Goal: Task Accomplishment & Management: Use online tool/utility

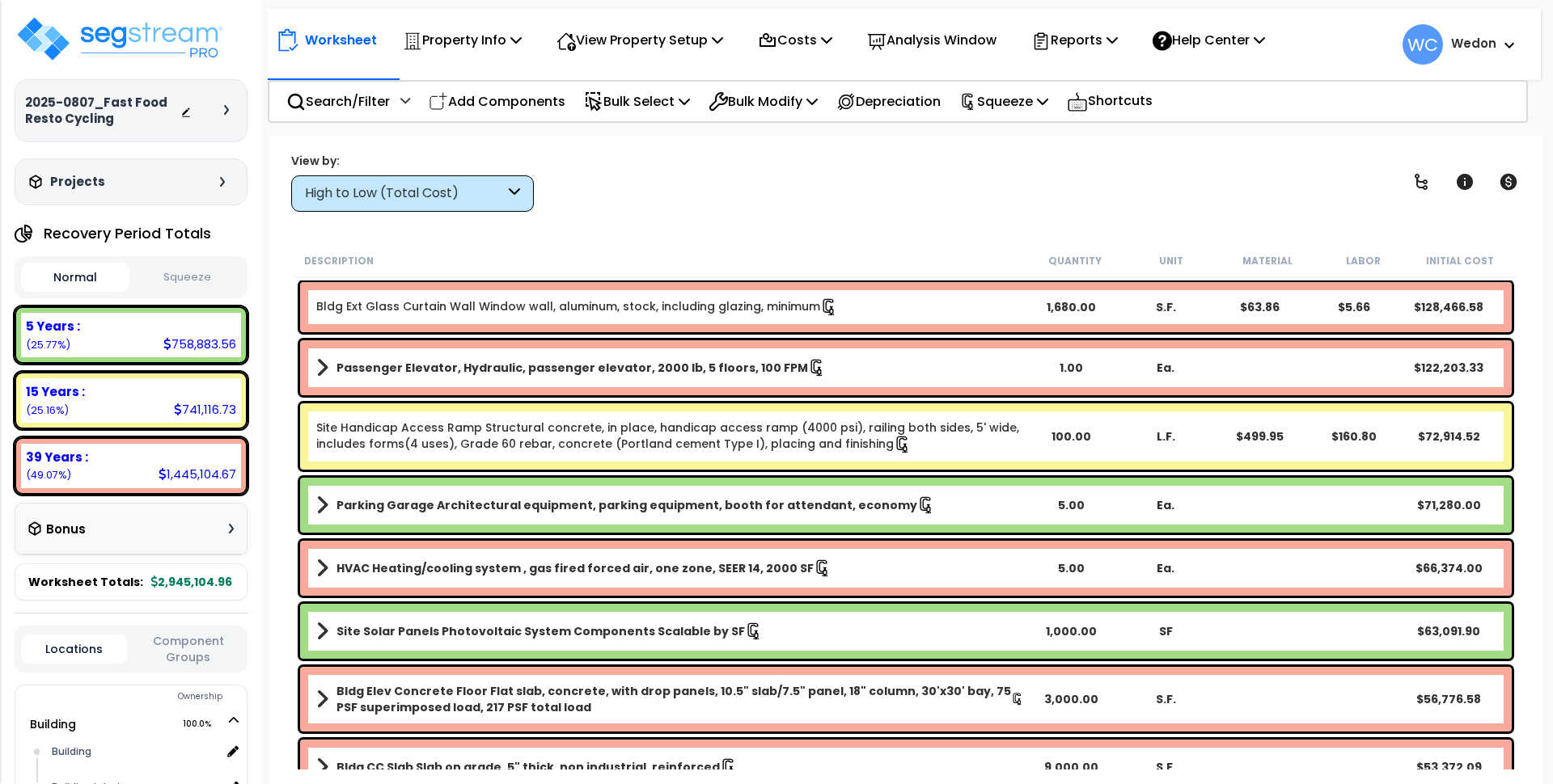
scroll to position [71, 0]
click at [483, 39] on p "Property Info" at bounding box center [462, 40] width 119 height 22
click at [513, 36] on p "Property Info" at bounding box center [462, 40] width 119 height 22
click at [513, 40] on p "Property Info" at bounding box center [462, 40] width 119 height 22
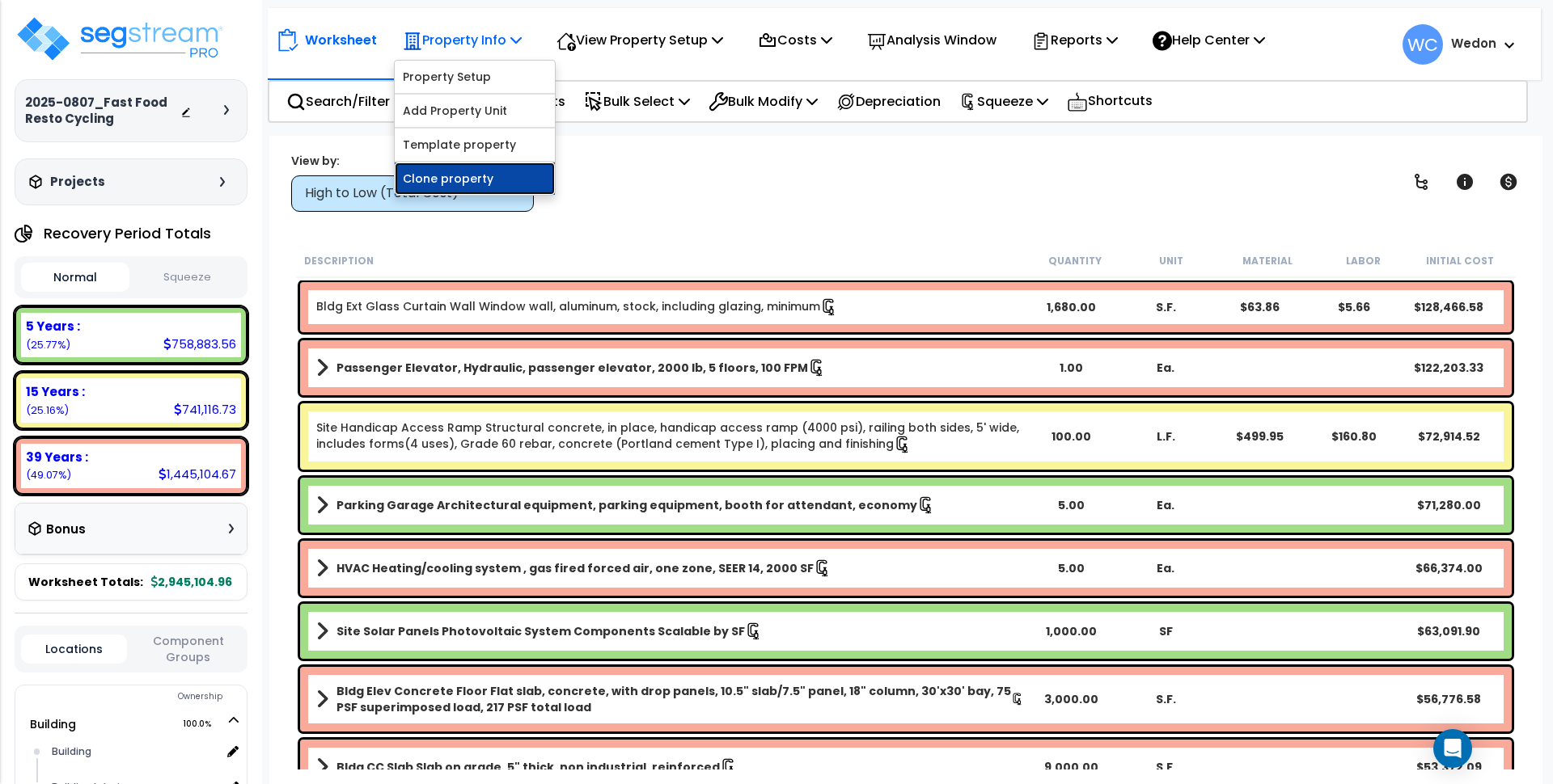
click at [457, 179] on link "Clone property" at bounding box center [475, 179] width 160 height 32
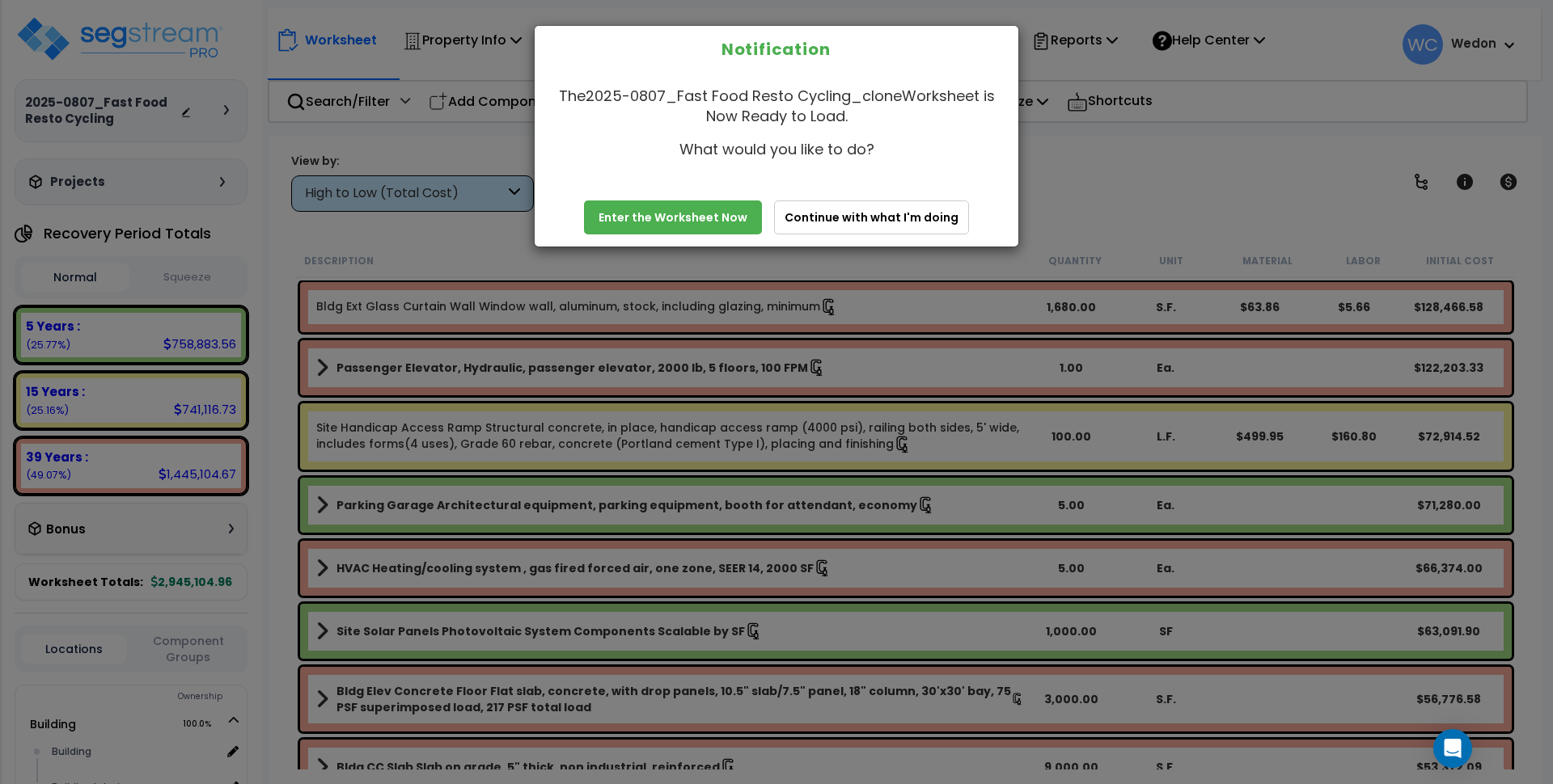
click at [646, 220] on link "Enter the Worksheet Now" at bounding box center [672, 217] width 178 height 34
click at [686, 211] on link "Enter the Worksheet Now" at bounding box center [672, 217] width 178 height 34
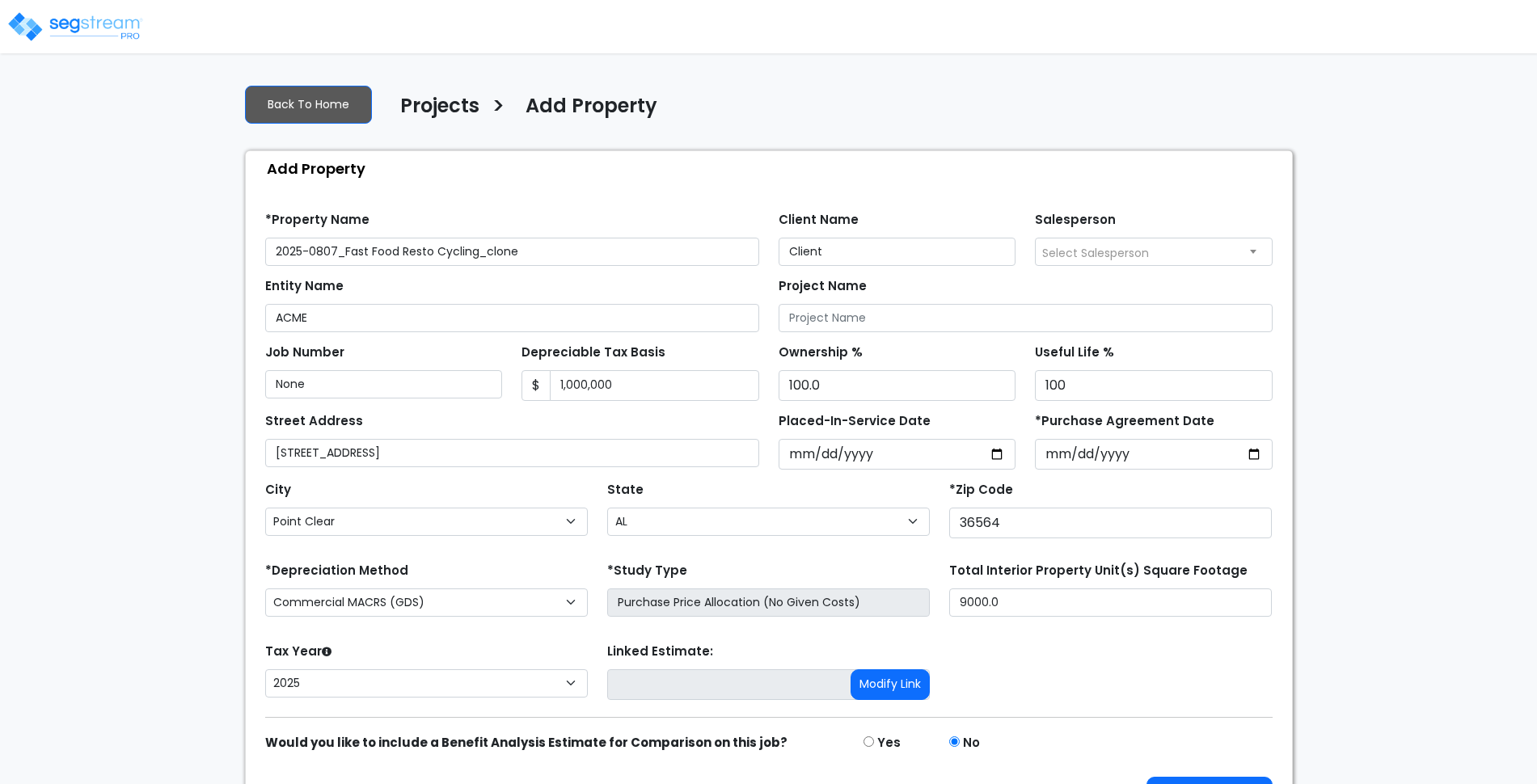
select select "Point Clear"
select select "AL"
select select "2025"
click at [458, 601] on select "Commercial MACRS (GDS) Residential Rental MACRS (GDS) Commercial MACRS (ADS) Co…" at bounding box center [426, 603] width 323 height 29
select select "CRM(_5"
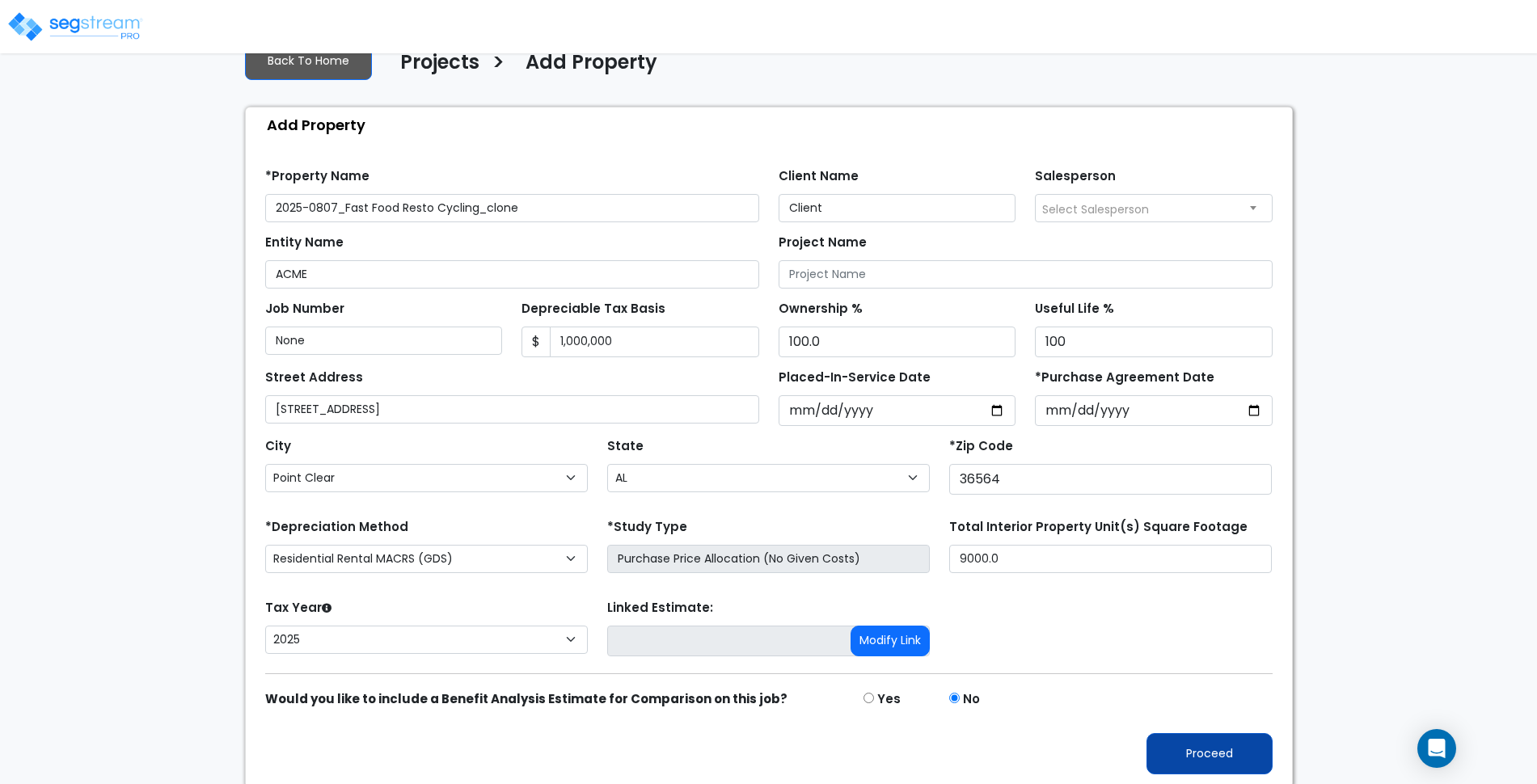
scroll to position [48, 0]
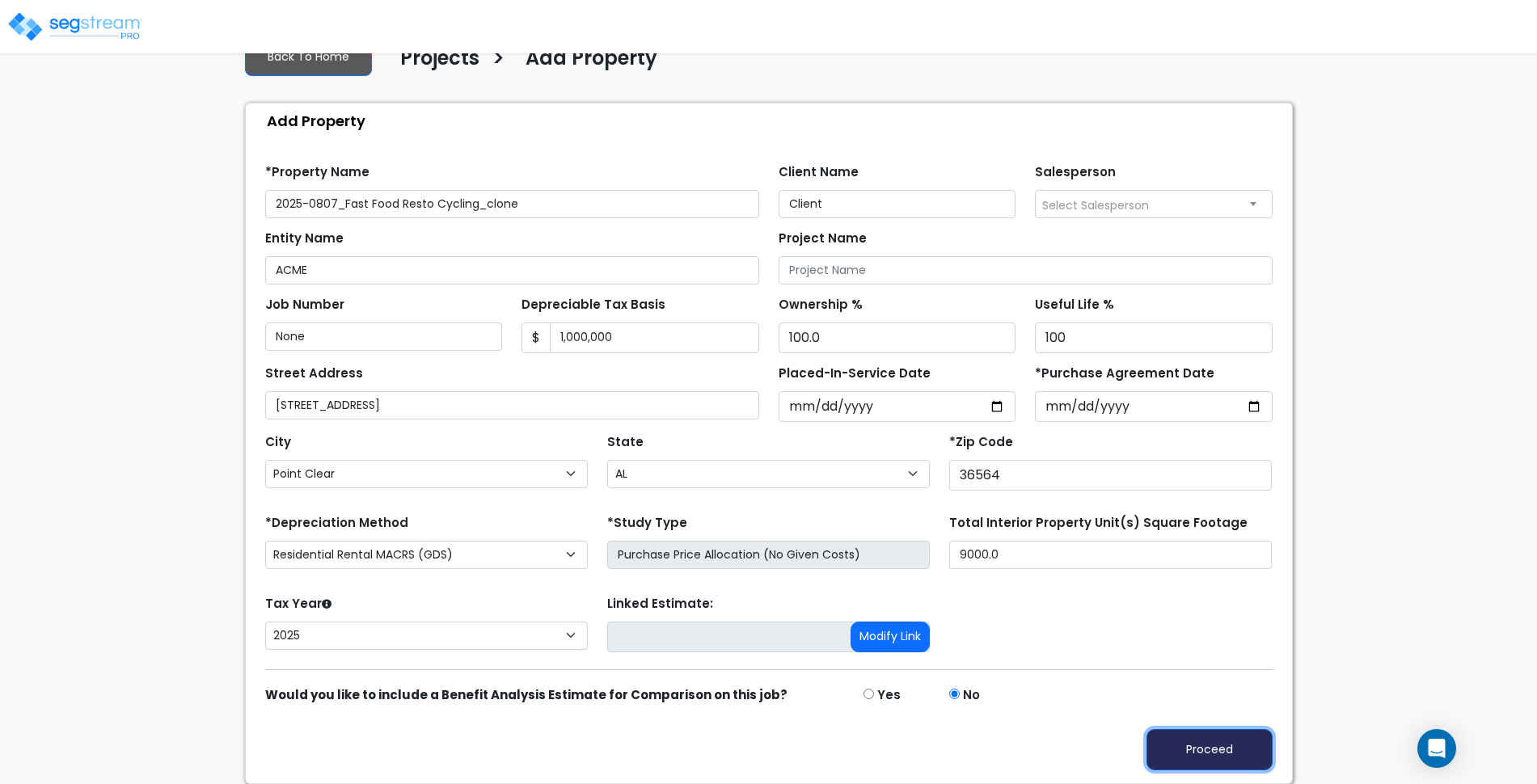
click at [1223, 747] on button "Proceed" at bounding box center [1210, 749] width 126 height 41
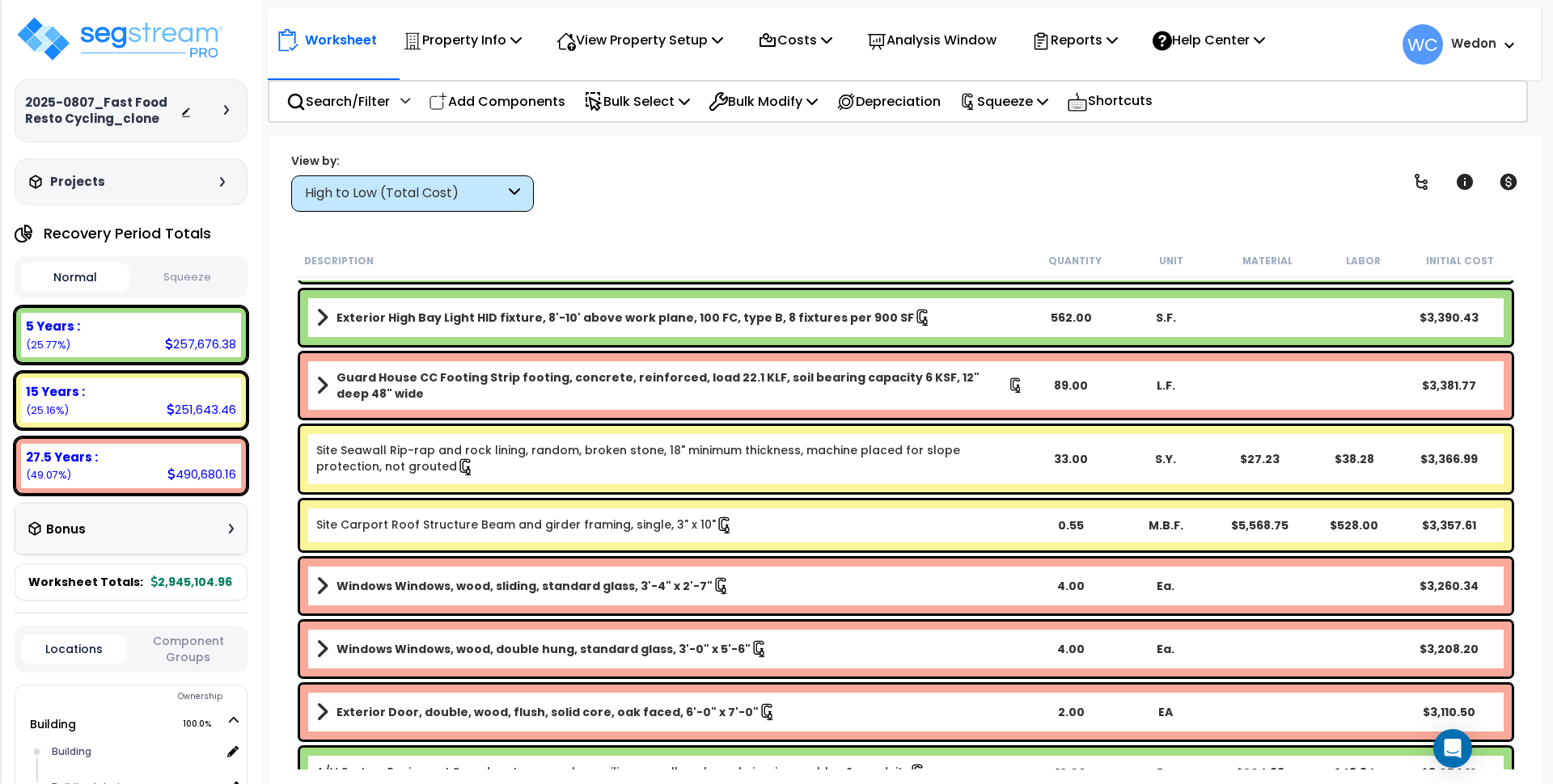
scroll to position [10916, 0]
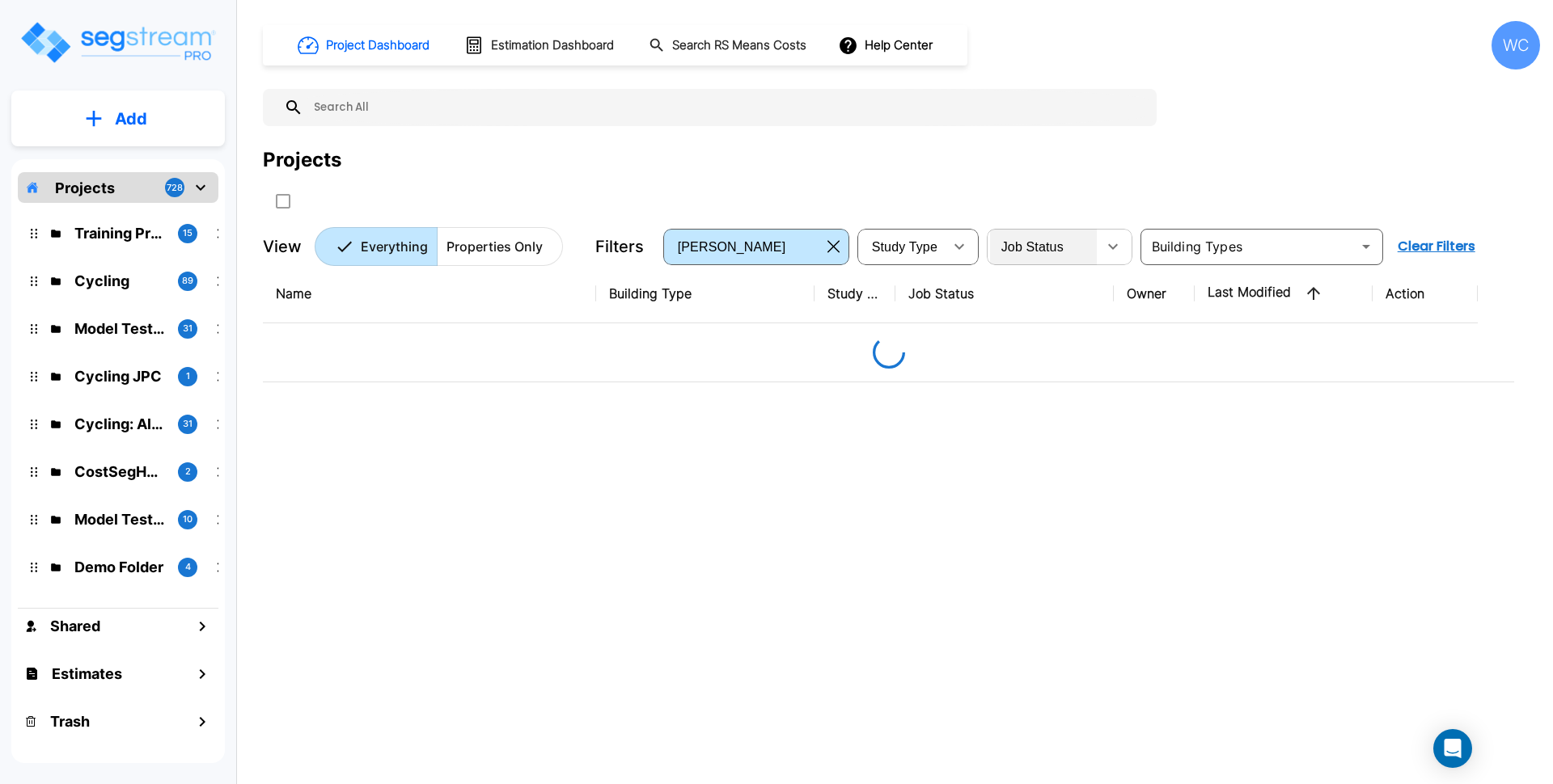
click at [1088, 245] on div "Job Status" at bounding box center [1043, 247] width 107 height 45
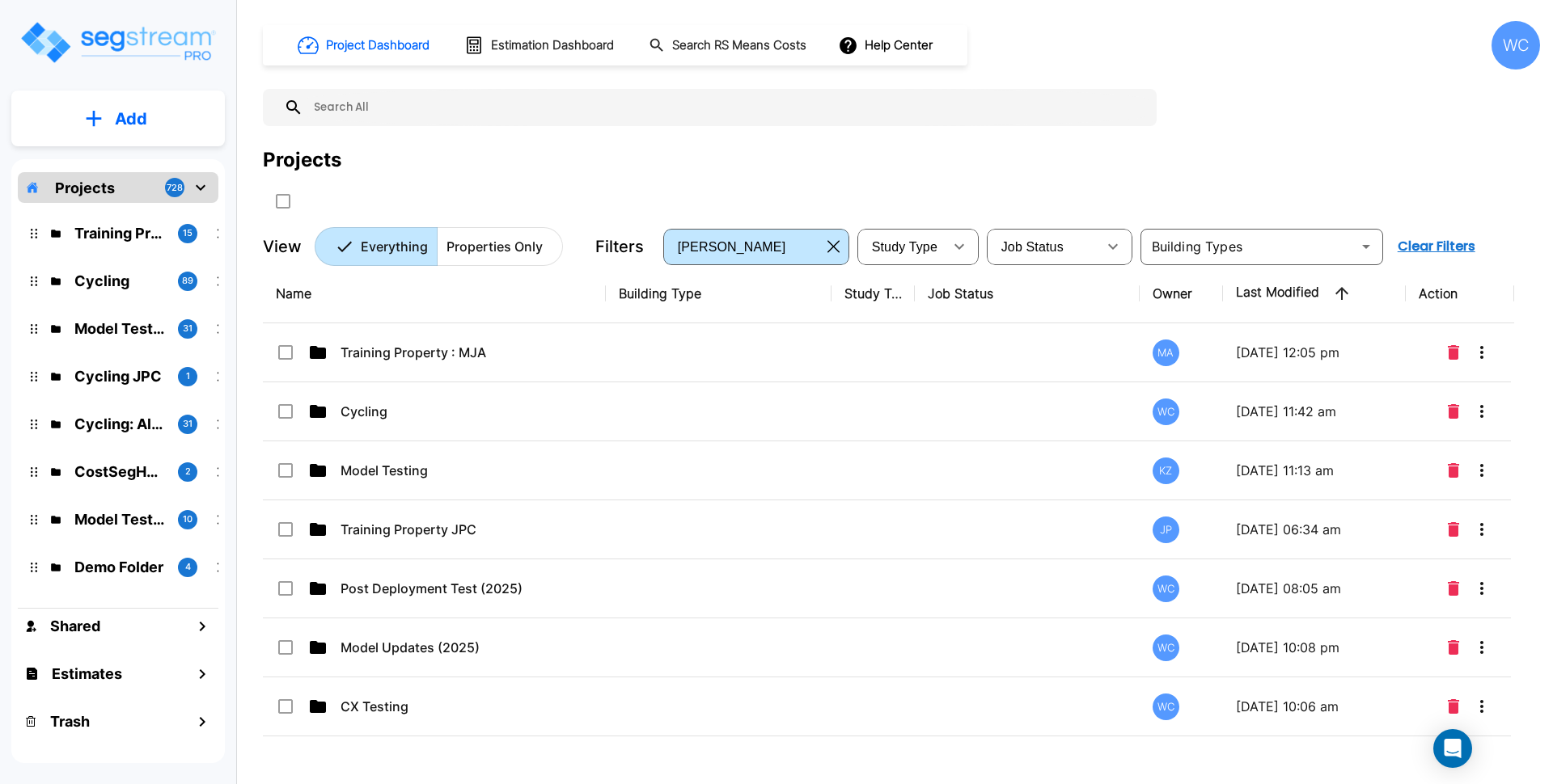
click at [1060, 152] on div "Projects" at bounding box center [901, 160] width 1277 height 29
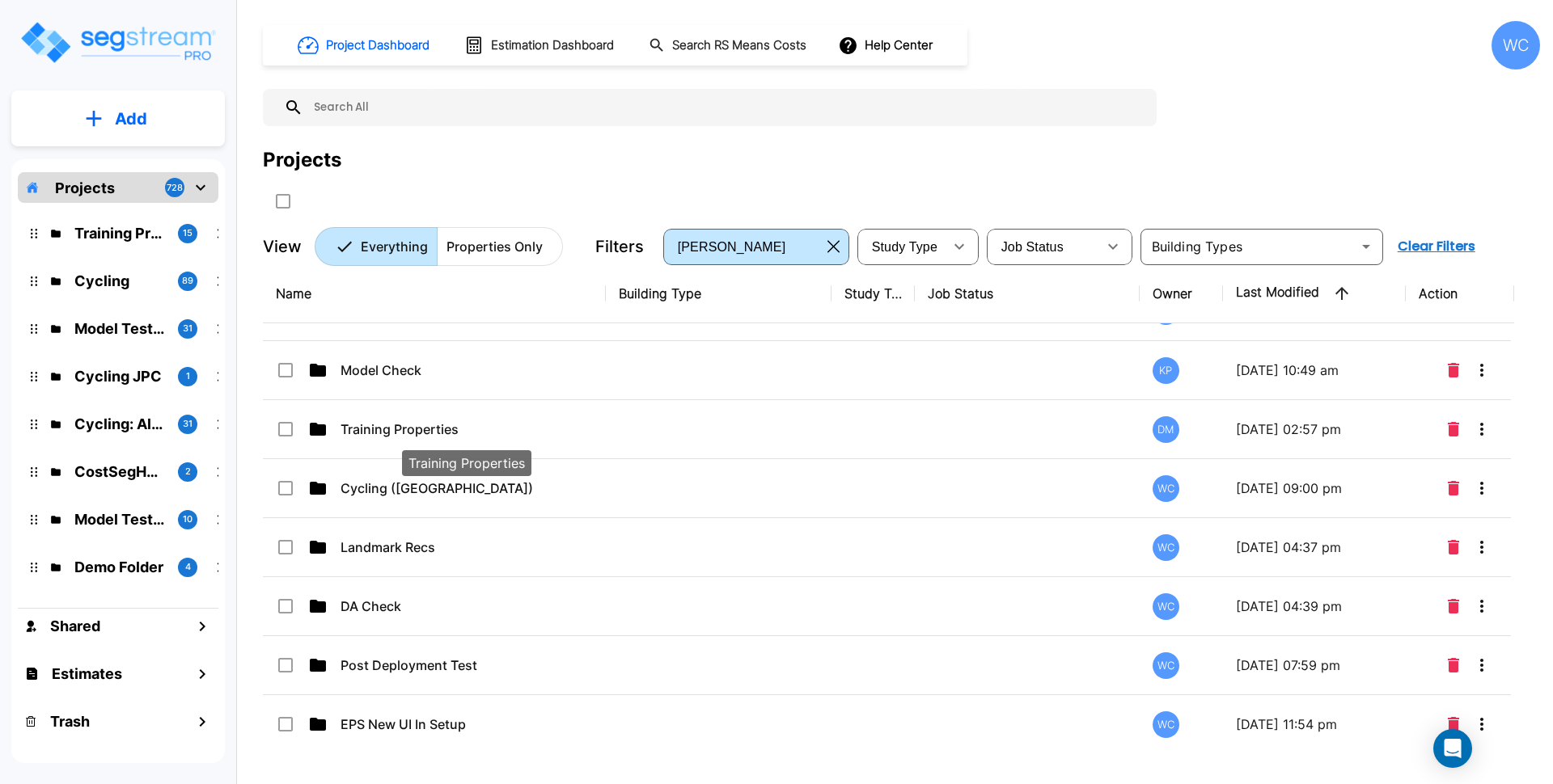
scroll to position [1403, 0]
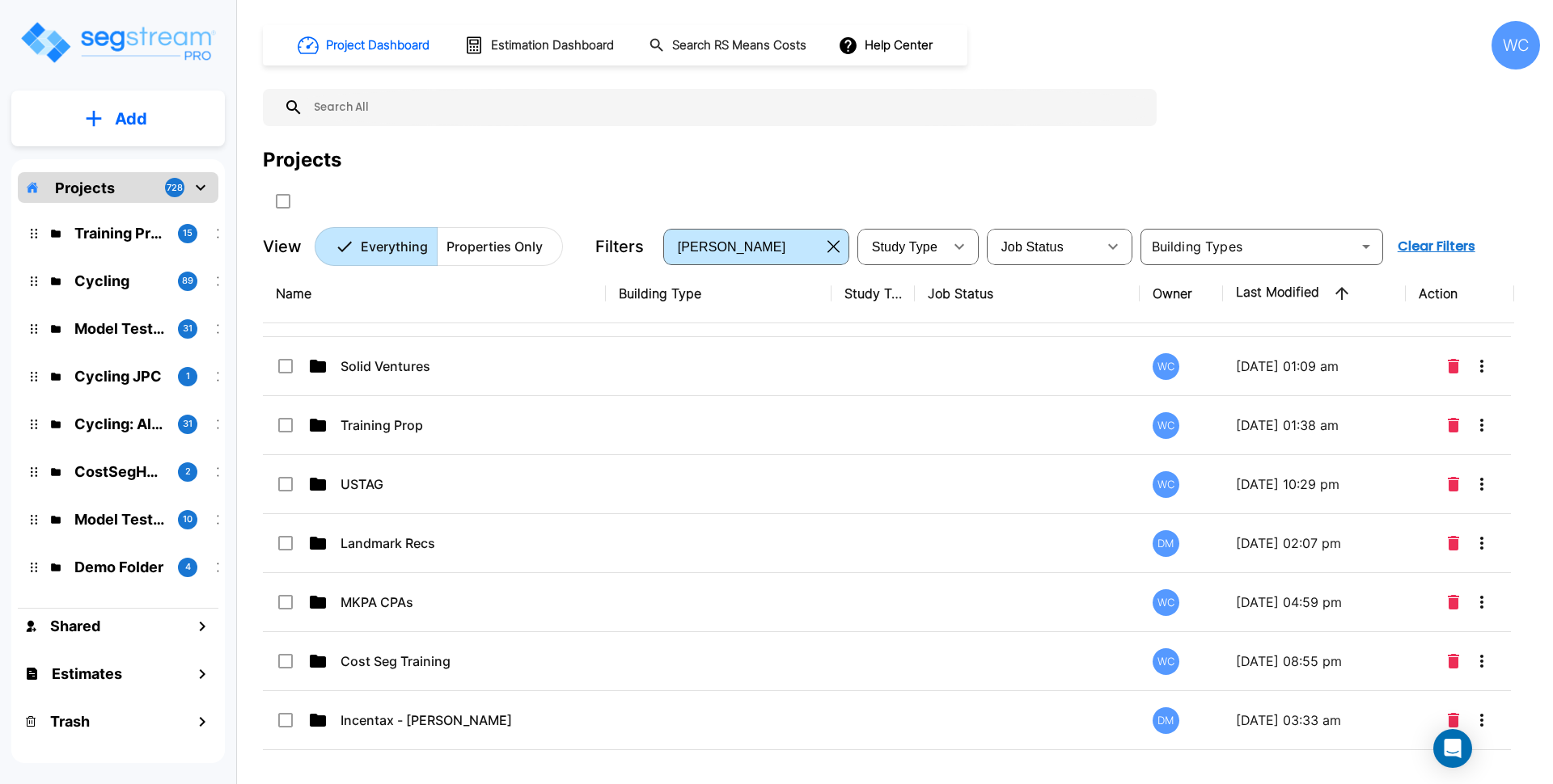
drag, startPoint x: 649, startPoint y: 178, endPoint x: 1026, endPoint y: 204, distance: 377.9
click at [649, 179] on div "Projects" at bounding box center [901, 180] width 1277 height 69
click at [1321, 160] on div "Projects" at bounding box center [901, 160] width 1277 height 29
click at [454, 168] on div "Projects" at bounding box center [901, 160] width 1277 height 29
